Goal: Information Seeking & Learning: Understand process/instructions

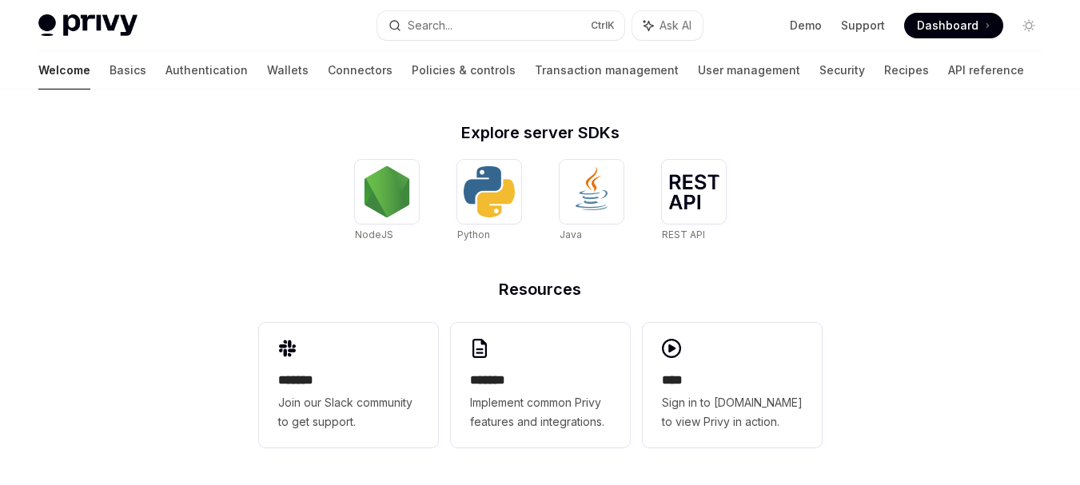
scroll to position [786, 0]
click at [948, 66] on link "API reference" at bounding box center [986, 70] width 76 height 38
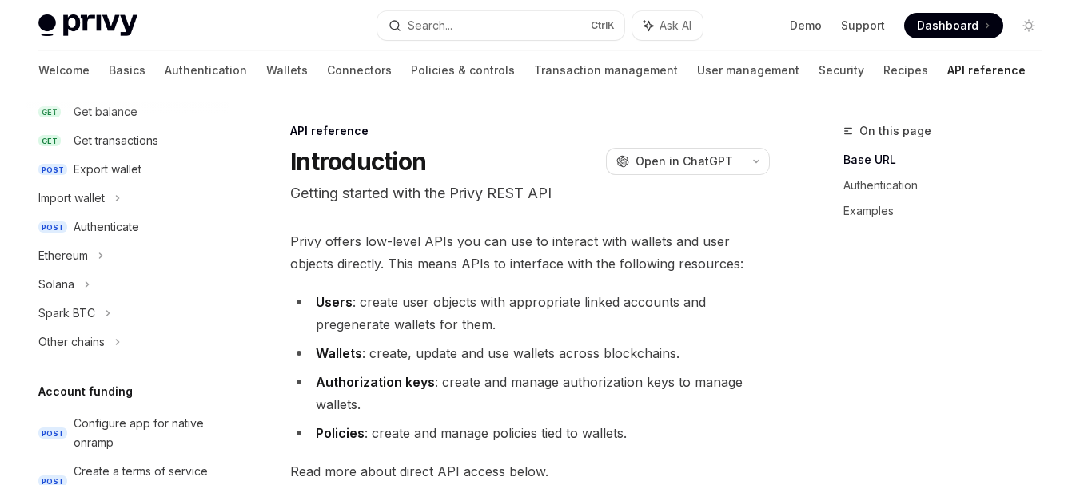
scroll to position [298, 0]
click at [88, 290] on icon at bounding box center [87, 285] width 6 height 19
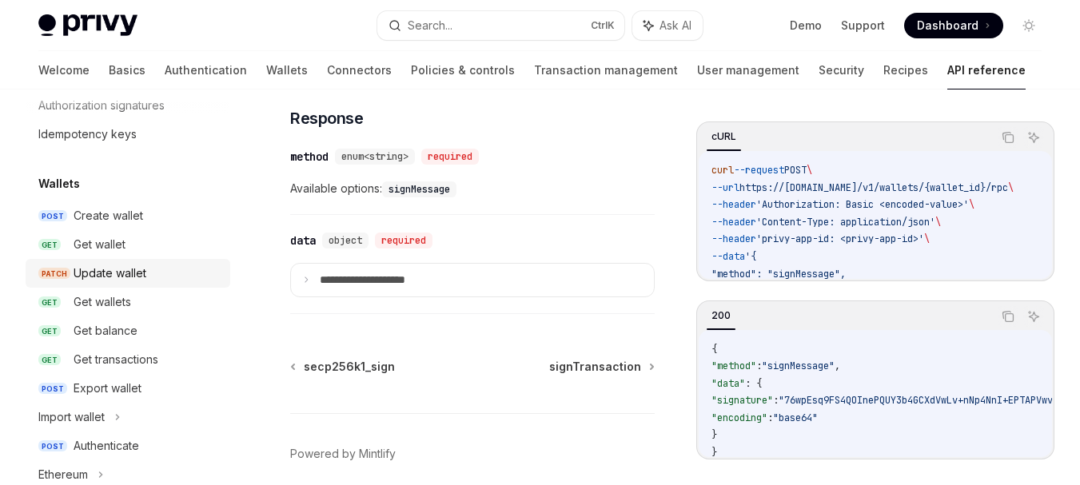
scroll to position [79, 0]
click at [110, 221] on div "Create wallet" at bounding box center [109, 216] width 70 height 19
type textarea "*"
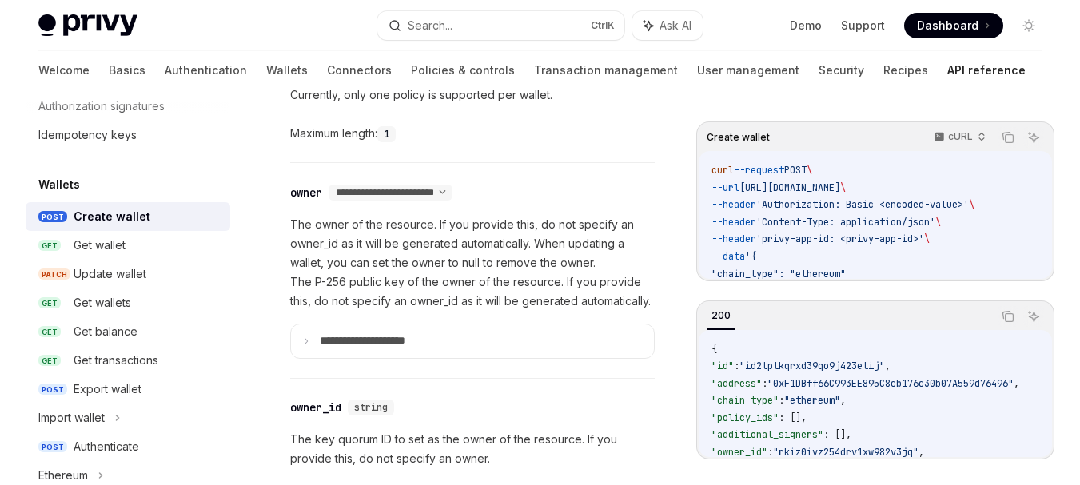
scroll to position [890, 0]
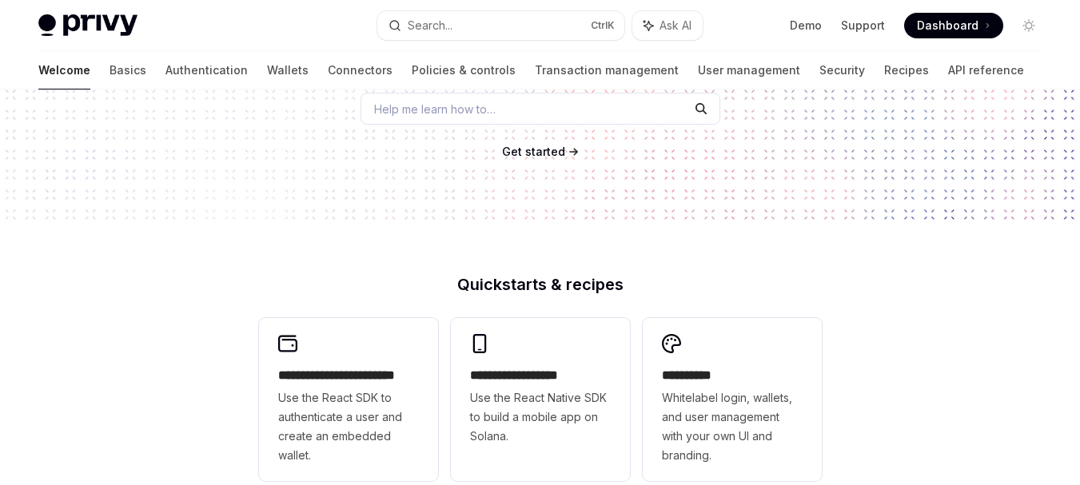
scroll to position [229, 0]
click at [536, 157] on link "Get started" at bounding box center [533, 150] width 63 height 16
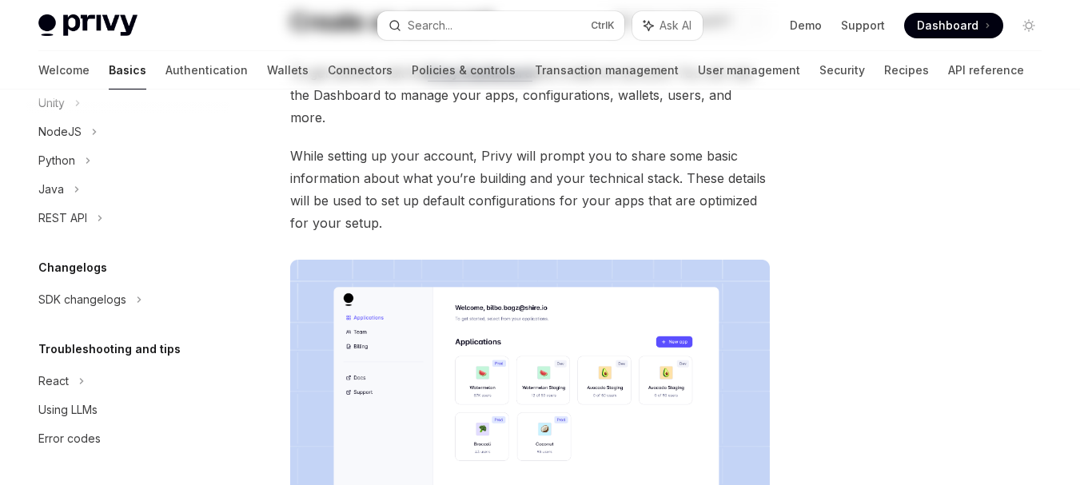
scroll to position [208, 0]
